Goal: Use online tool/utility

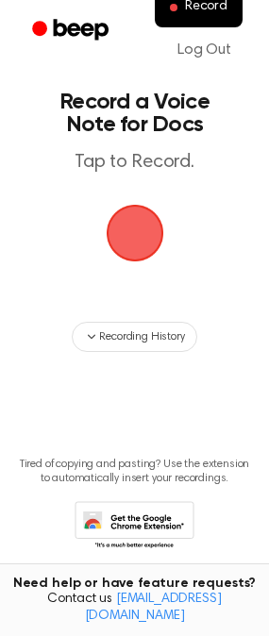
click at [139, 238] on span "button" at bounding box center [135, 233] width 53 height 53
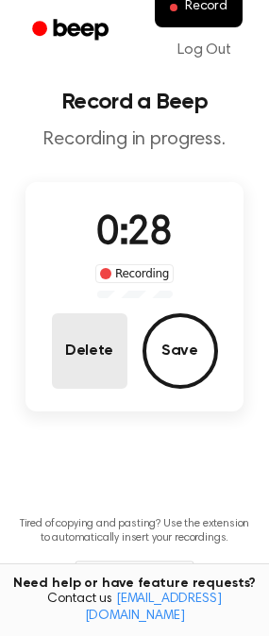
click at [85, 385] on button "Delete" at bounding box center [90, 351] width 76 height 76
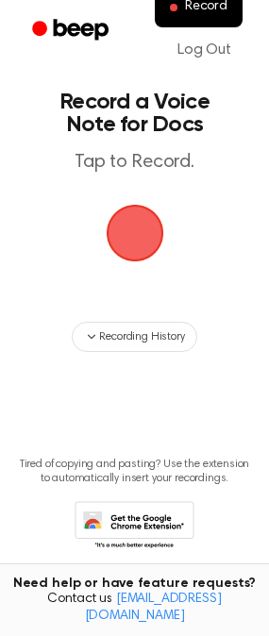
click at [136, 243] on span "button" at bounding box center [135, 233] width 53 height 53
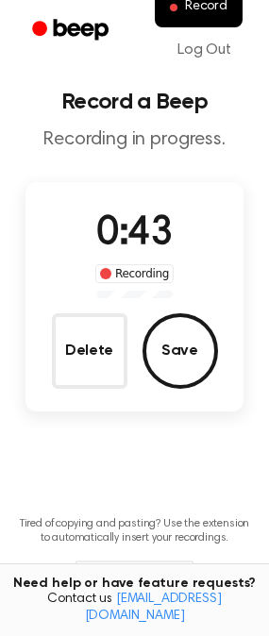
click at [54, 362] on button "Delete" at bounding box center [90, 351] width 76 height 76
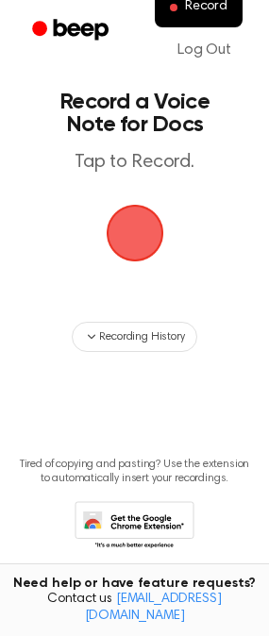
click at [151, 249] on span "button" at bounding box center [135, 233] width 53 height 53
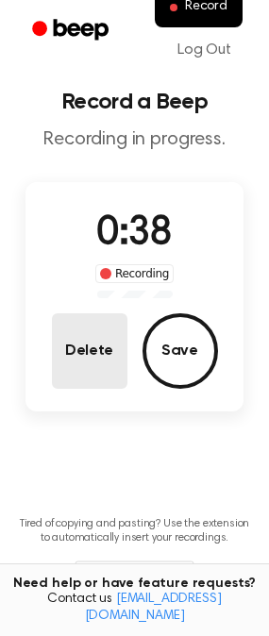
click at [93, 367] on button "Delete" at bounding box center [90, 351] width 76 height 76
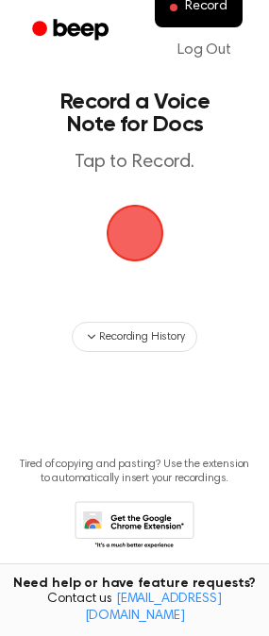
click at [127, 248] on span "button" at bounding box center [135, 233] width 53 height 53
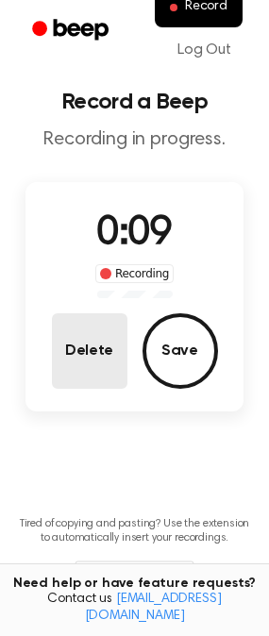
click at [94, 375] on button "Delete" at bounding box center [90, 351] width 76 height 76
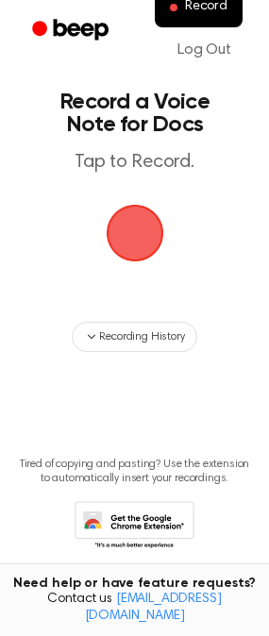
click at [129, 243] on span "button" at bounding box center [135, 233] width 53 height 53
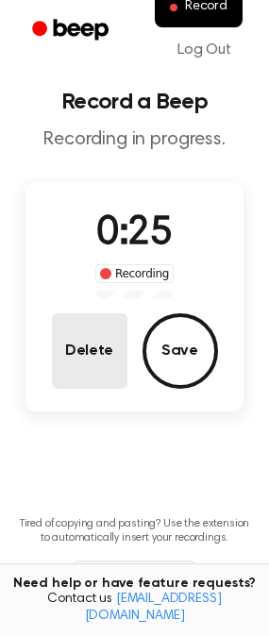
click at [87, 363] on button "Delete" at bounding box center [90, 351] width 76 height 76
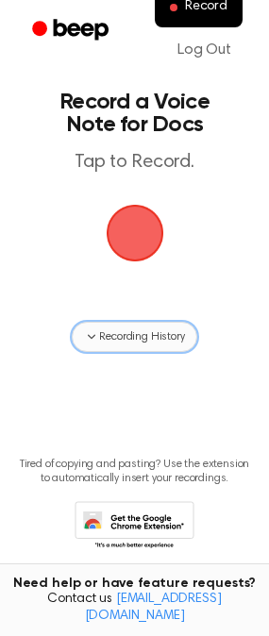
click at [90, 340] on icon "button" at bounding box center [91, 337] width 15 height 15
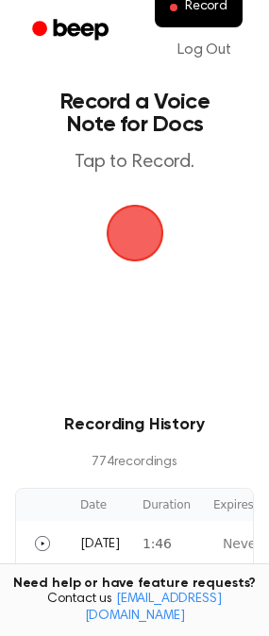
click at [136, 234] on span "button" at bounding box center [135, 233] width 53 height 53
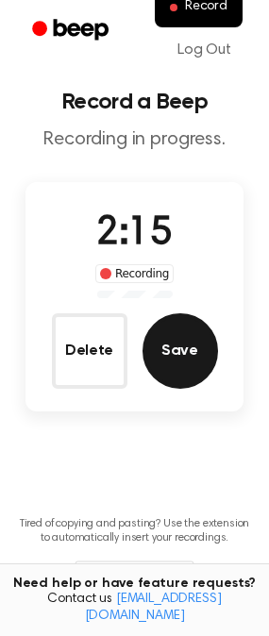
click at [178, 323] on button "Save" at bounding box center [181, 351] width 76 height 76
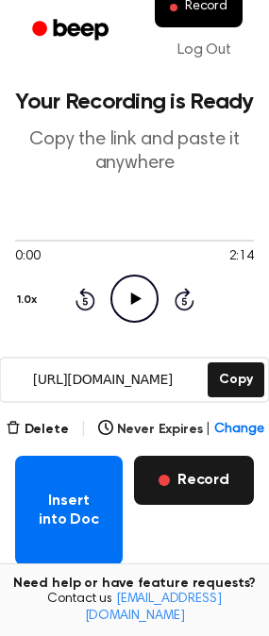
click at [199, 482] on button "Record" at bounding box center [194, 480] width 120 height 49
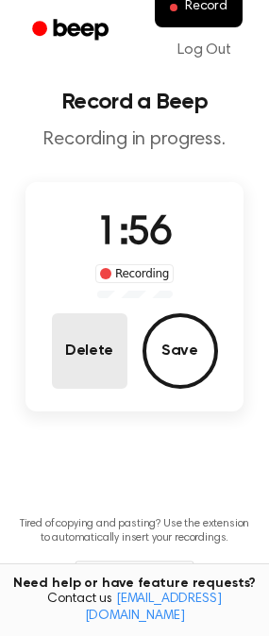
click at [93, 365] on button "Delete" at bounding box center [90, 351] width 76 height 76
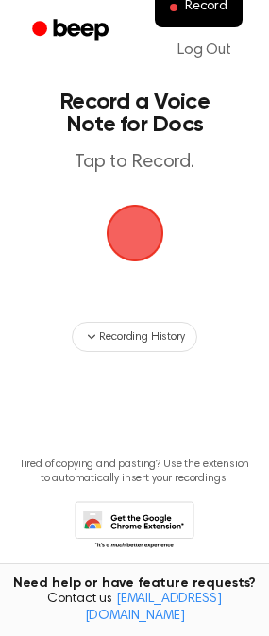
click at [150, 226] on span "button" at bounding box center [135, 234] width 58 height 58
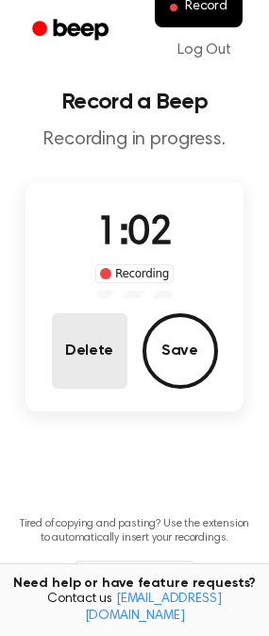
click at [93, 359] on button "Delete" at bounding box center [90, 351] width 76 height 76
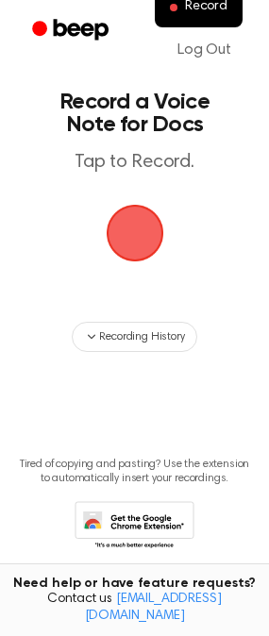
click at [133, 236] on span "button" at bounding box center [135, 233] width 53 height 53
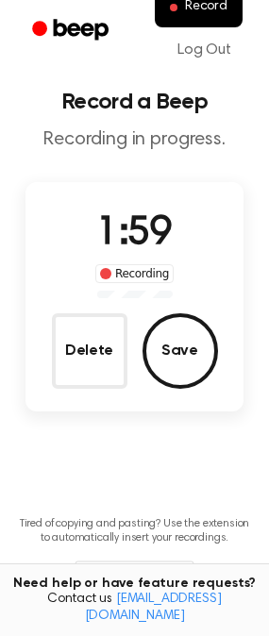
click at [191, 360] on button "Save" at bounding box center [181, 351] width 76 height 76
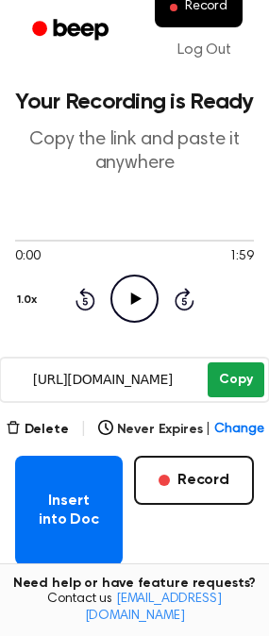
click at [230, 382] on button "Copy" at bounding box center [236, 380] width 56 height 35
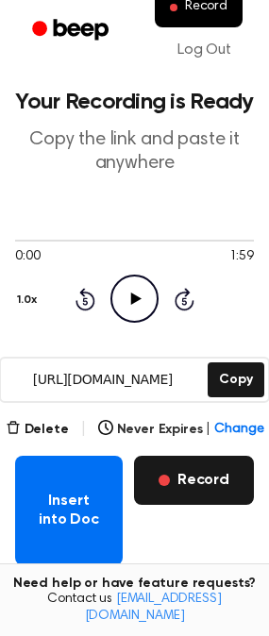
click at [191, 499] on button "Record" at bounding box center [194, 480] width 120 height 49
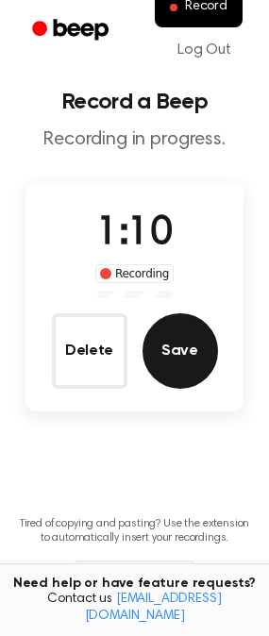
click at [187, 352] on button "Save" at bounding box center [181, 351] width 76 height 76
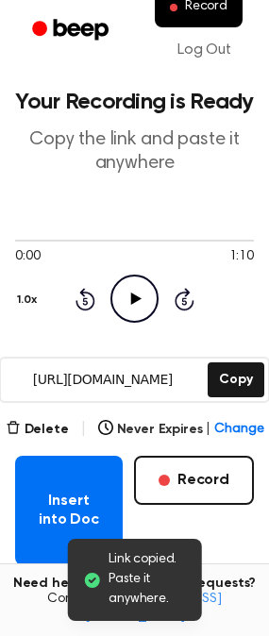
click at [132, 292] on icon "Play Audio" at bounding box center [134, 299] width 48 height 48
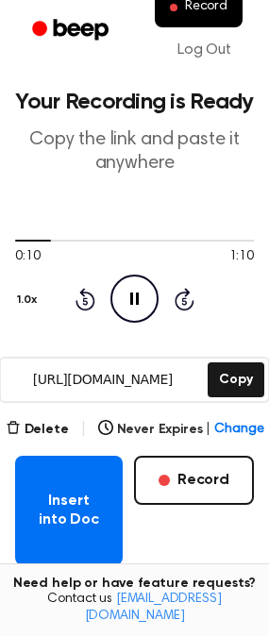
click at [135, 310] on icon "Pause Audio" at bounding box center [134, 299] width 48 height 48
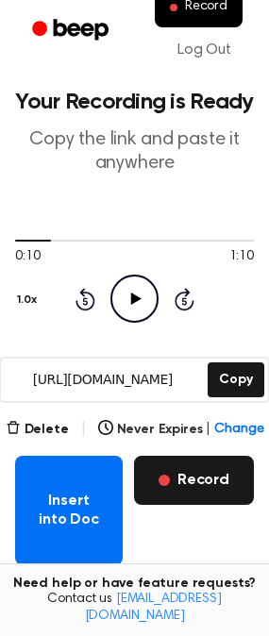
click at [194, 493] on button "Record" at bounding box center [194, 480] width 120 height 49
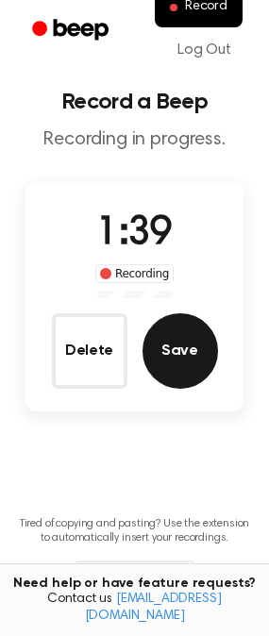
click at [178, 378] on button "Save" at bounding box center [181, 351] width 76 height 76
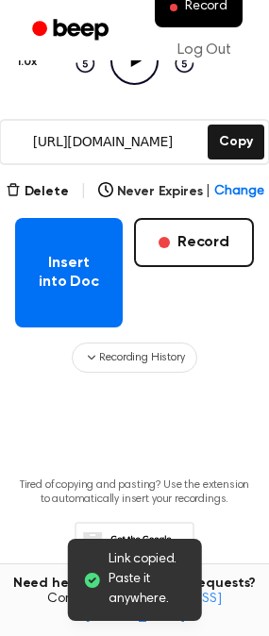
scroll to position [239, 0]
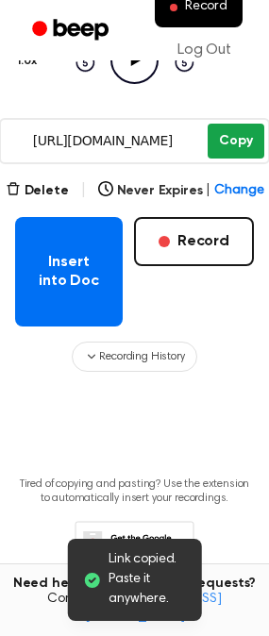
click at [230, 135] on button "Copy" at bounding box center [236, 141] width 56 height 35
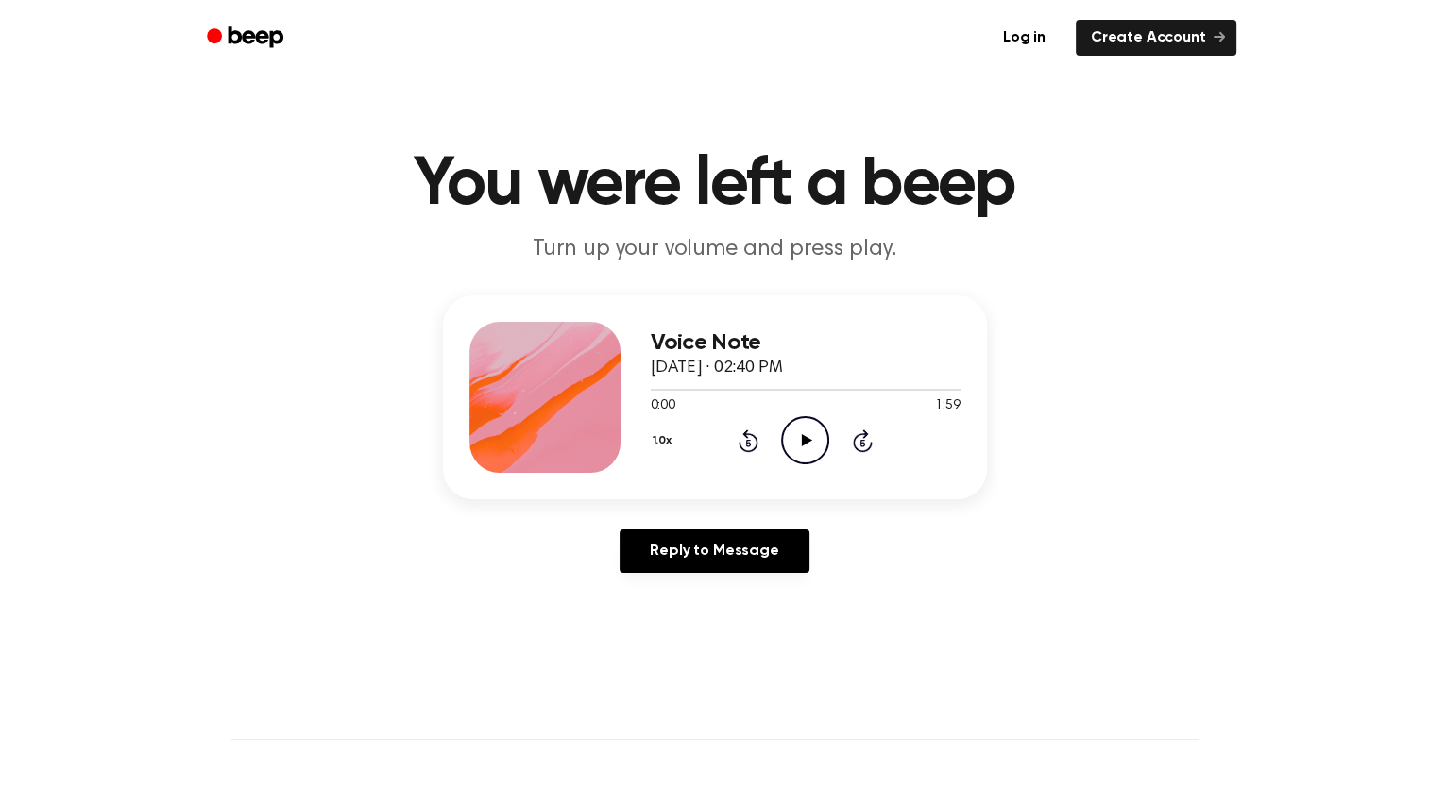
click at [797, 449] on icon "Play Audio" at bounding box center [805, 440] width 48 height 48
click at [804, 459] on icon "Play Audio" at bounding box center [805, 440] width 48 height 48
click at [804, 448] on icon "Pause Audio" at bounding box center [805, 440] width 48 height 48
click at [804, 448] on icon "Play Audio" at bounding box center [805, 440] width 48 height 48
